Goal: Task Accomplishment & Management: Manage account settings

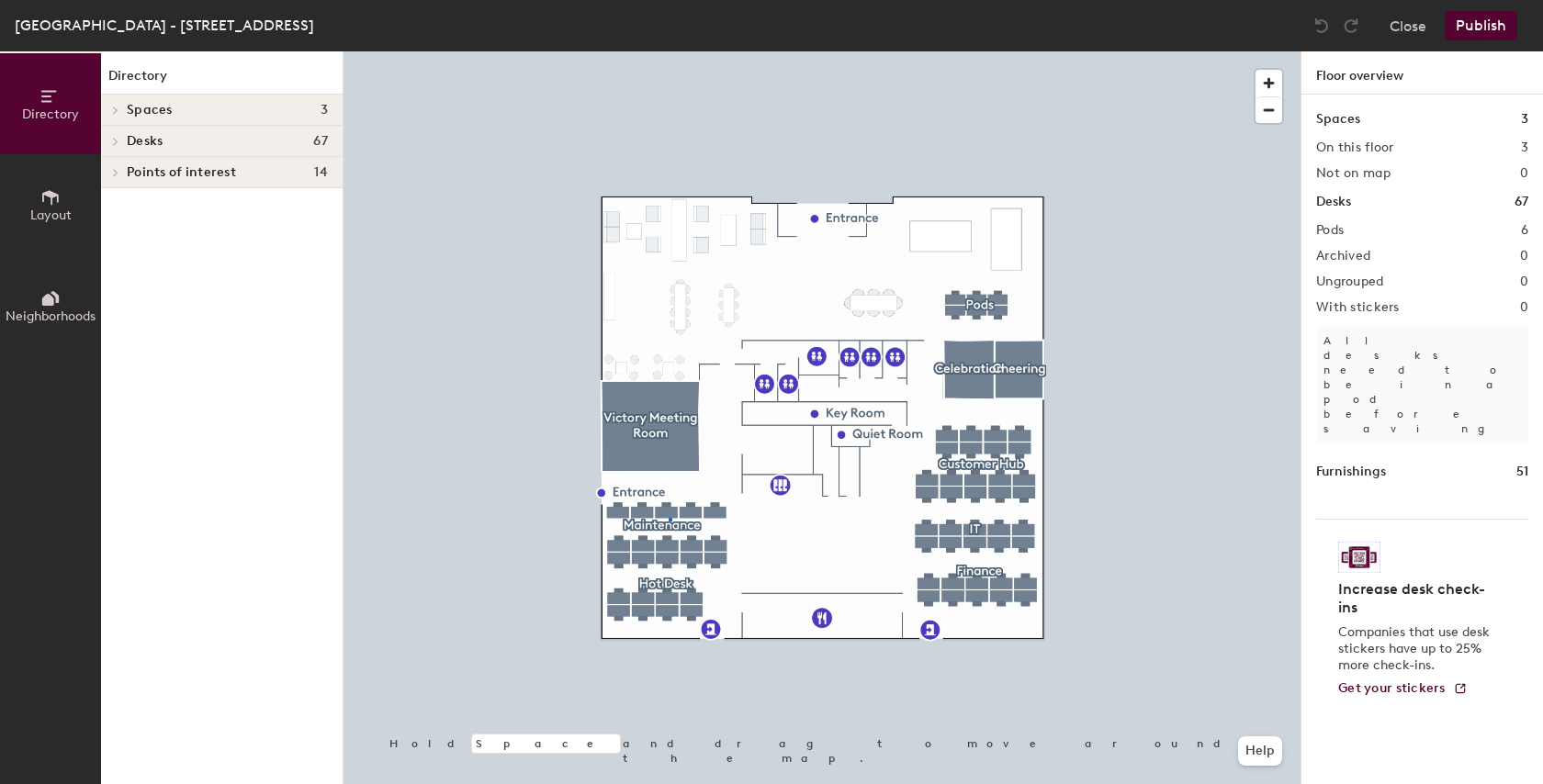
click at [669, 51] on div at bounding box center [821, 51] width 957 height 0
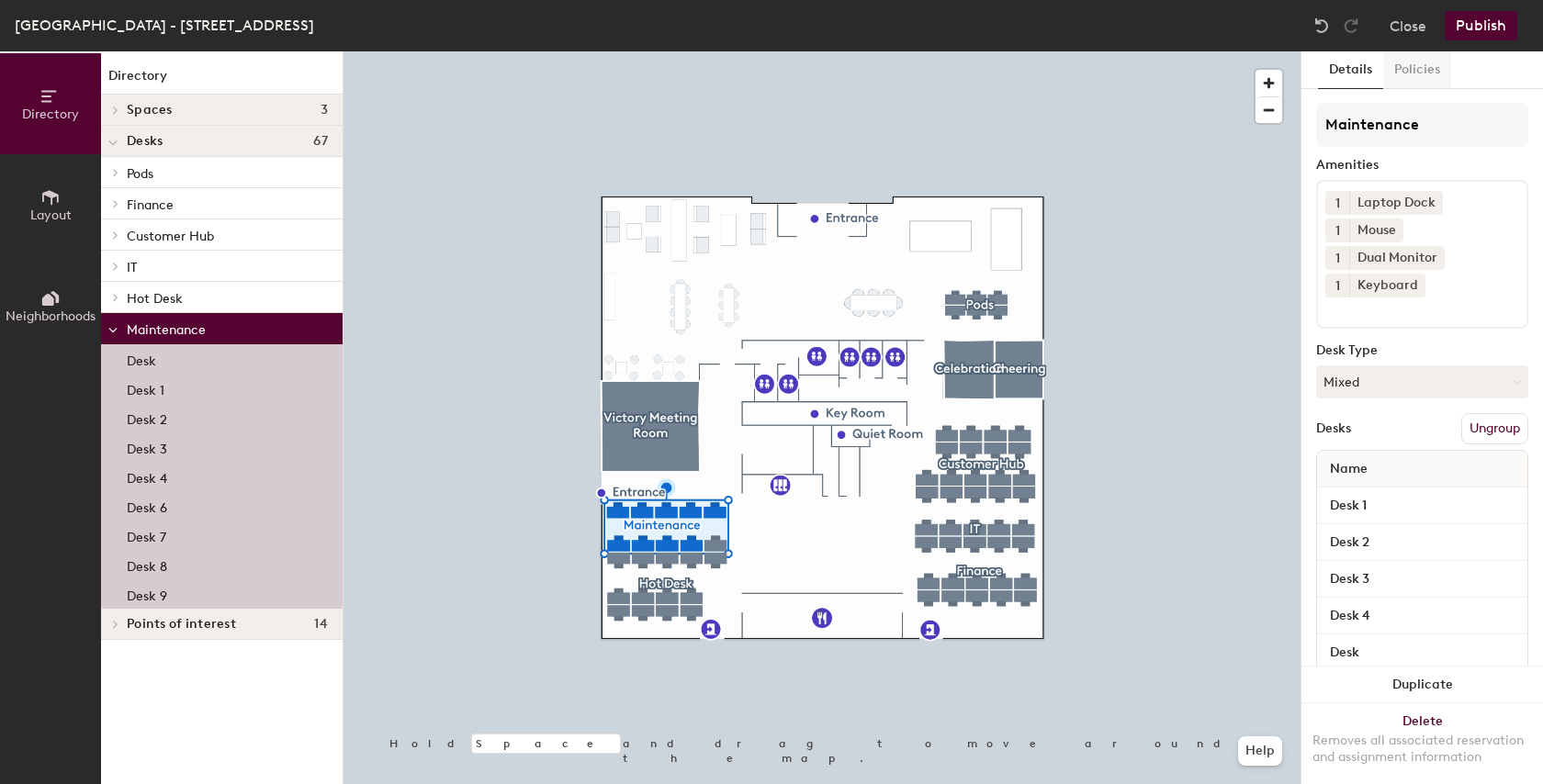
click at [1413, 71] on button "Policies" at bounding box center [1417, 70] width 68 height 38
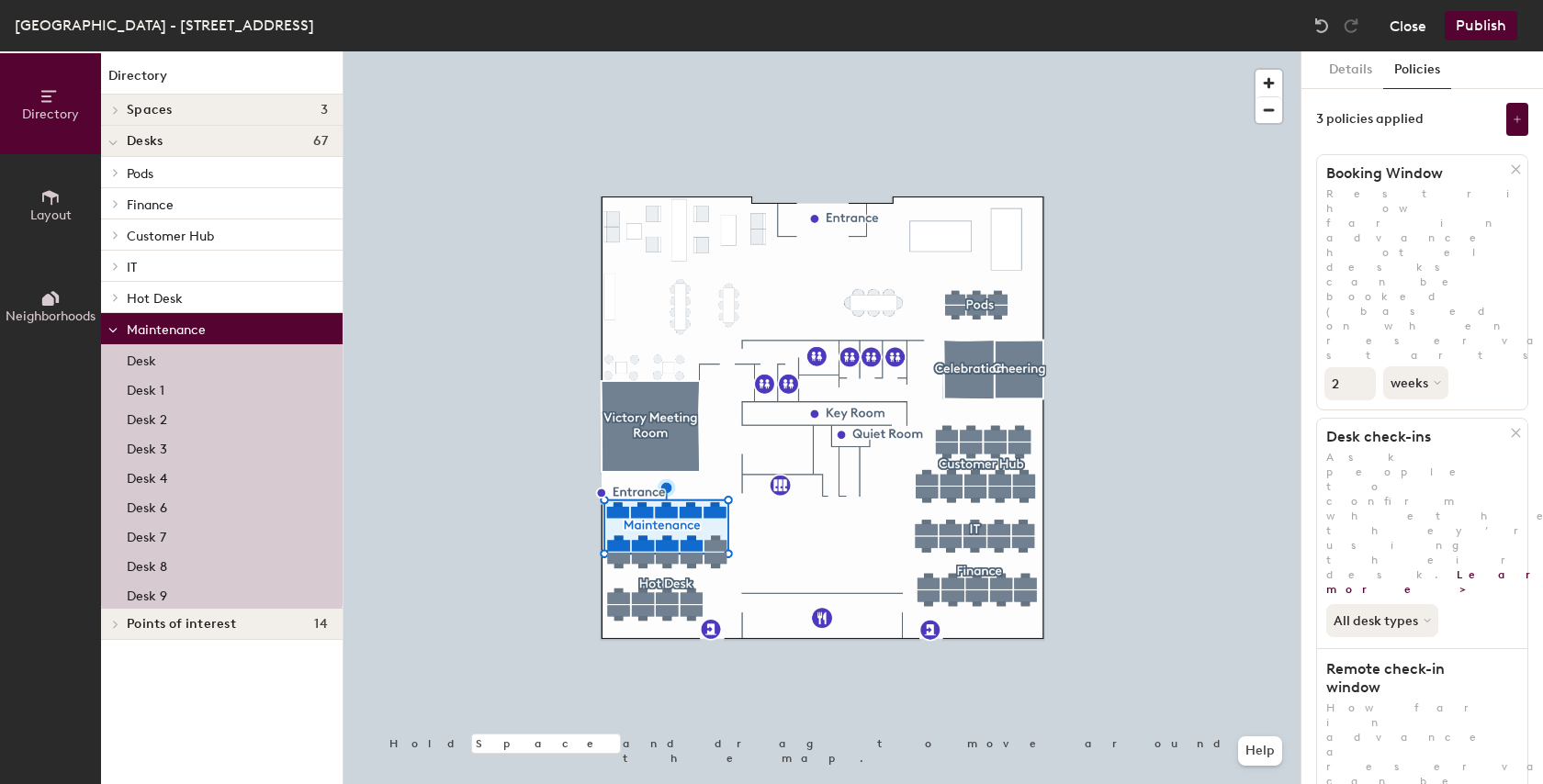
click at [1405, 21] on button "Close" at bounding box center [1407, 26] width 37 height 29
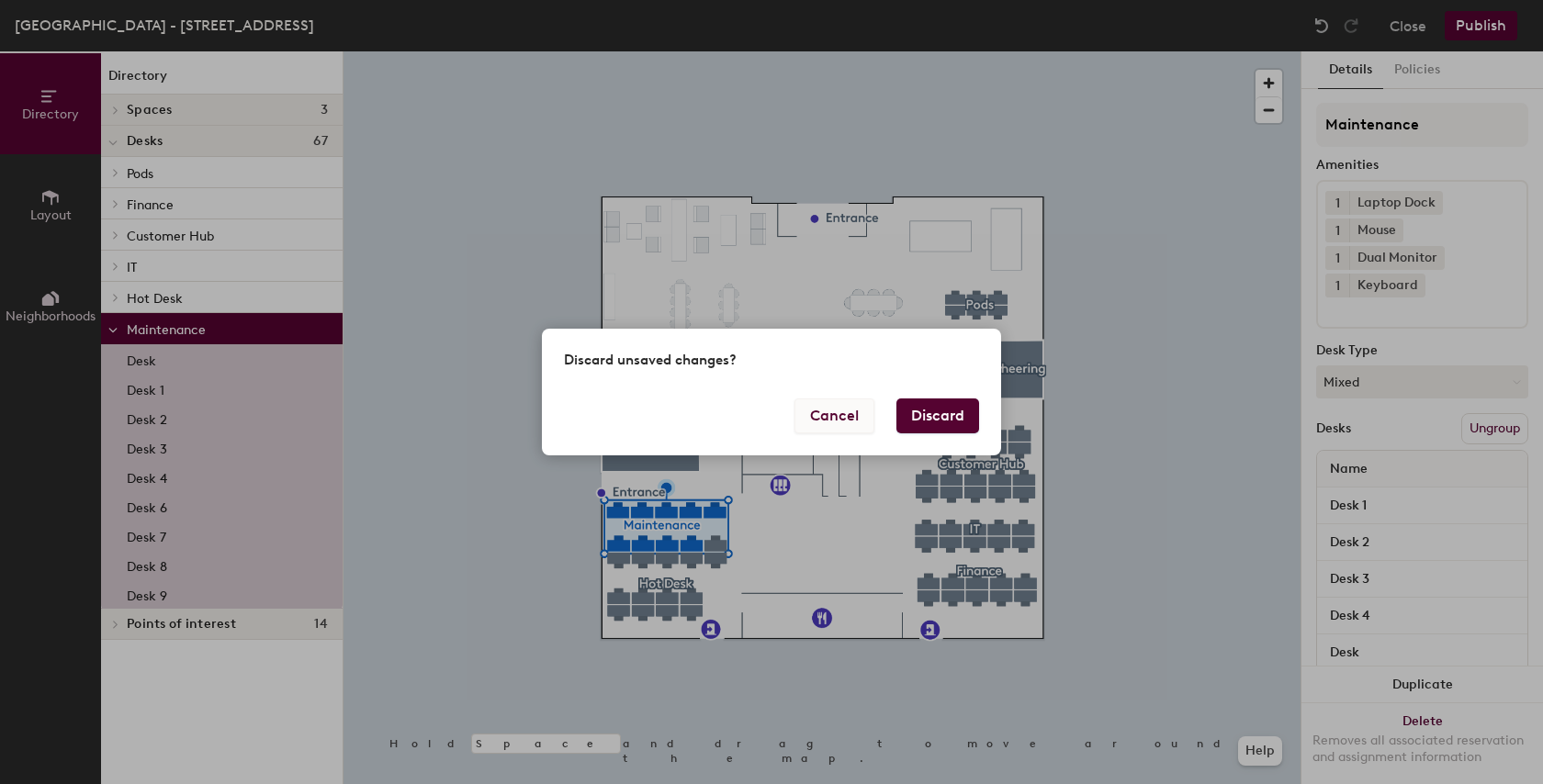
click at [834, 425] on button "Cancel" at bounding box center [835, 415] width 80 height 35
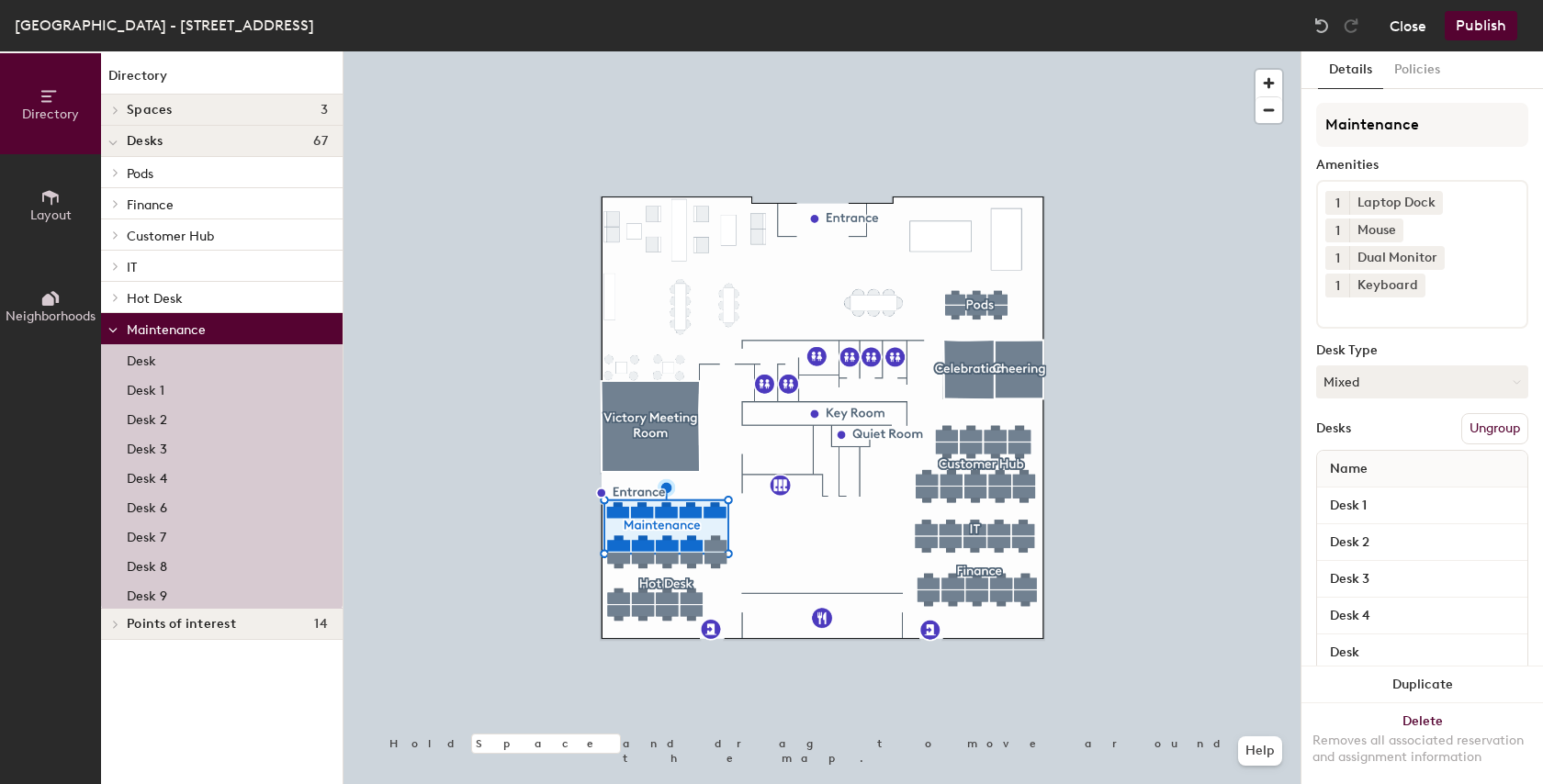
click at [1402, 24] on button "Close" at bounding box center [1407, 26] width 37 height 29
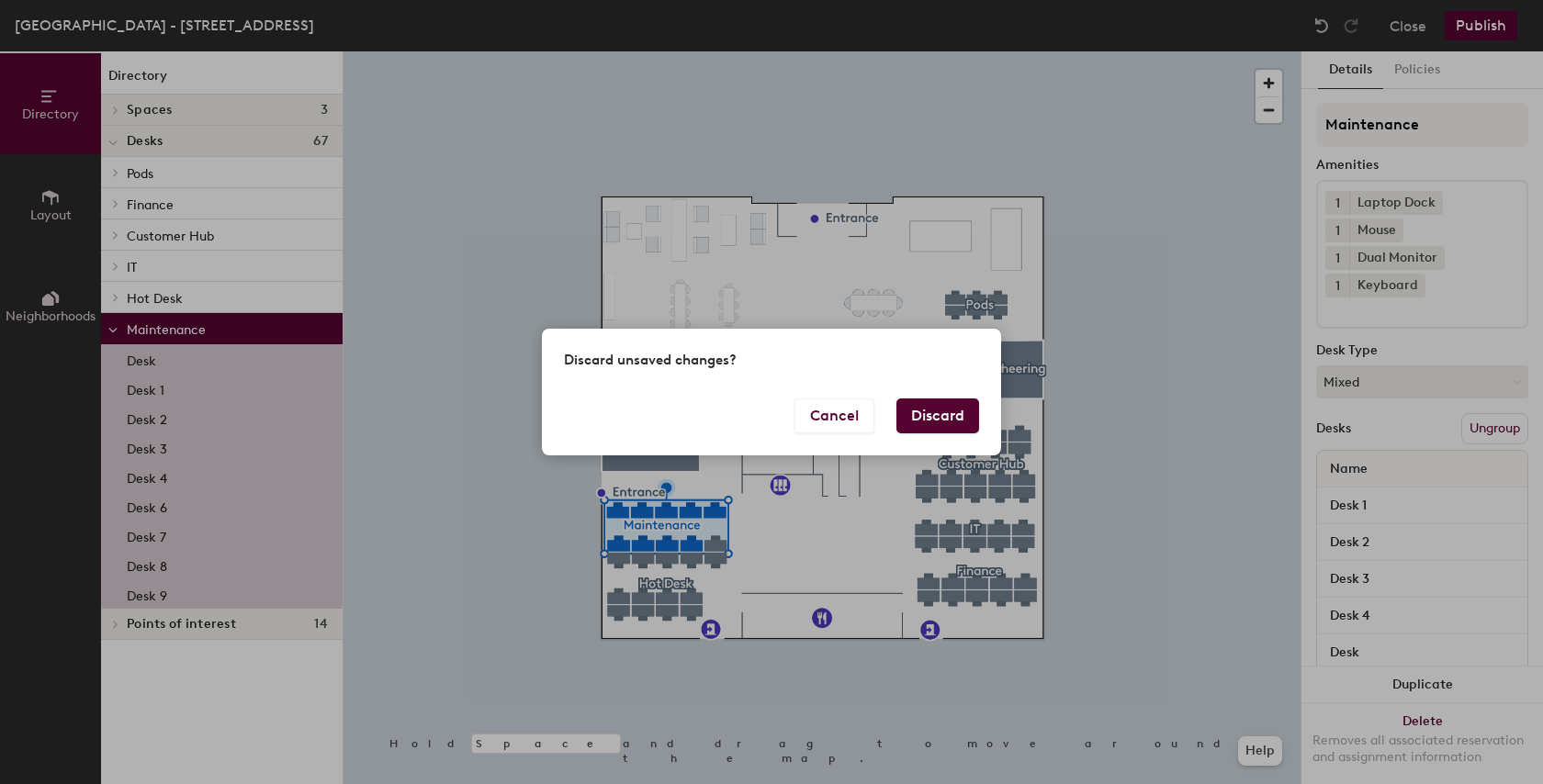
click at [931, 410] on button "Discard" at bounding box center [937, 415] width 83 height 35
